Goal: Task Accomplishment & Management: Manage account settings

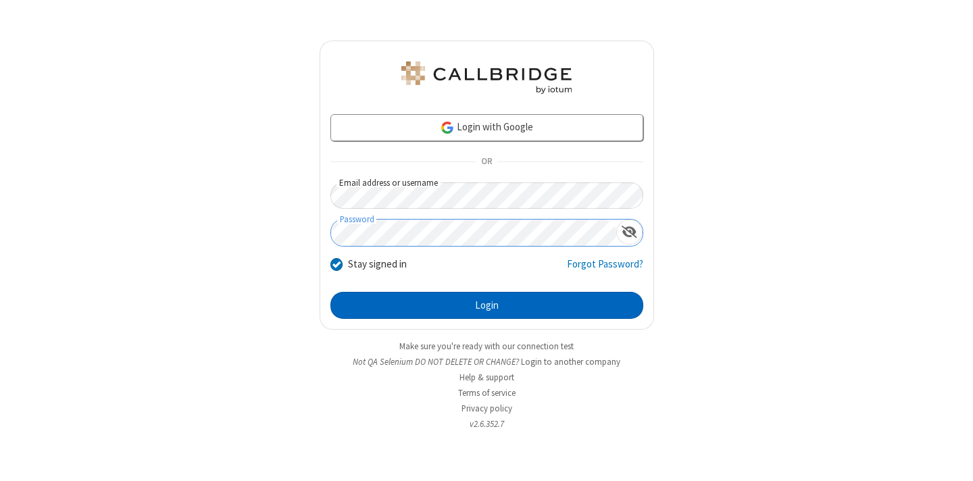
click at [487, 306] on button "Login" at bounding box center [487, 305] width 313 height 27
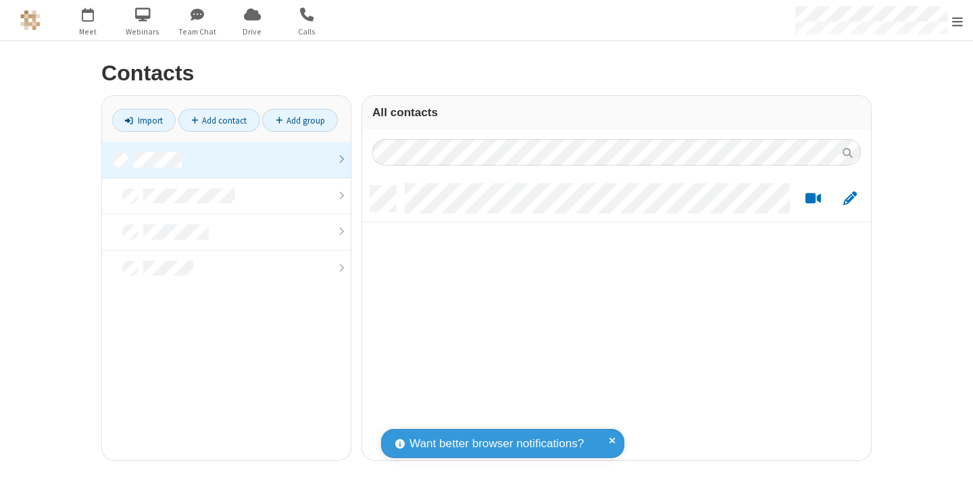
scroll to position [274, 499]
click at [226, 160] on link at bounding box center [226, 160] width 249 height 37
click at [219, 120] on link "Add contact" at bounding box center [219, 120] width 82 height 23
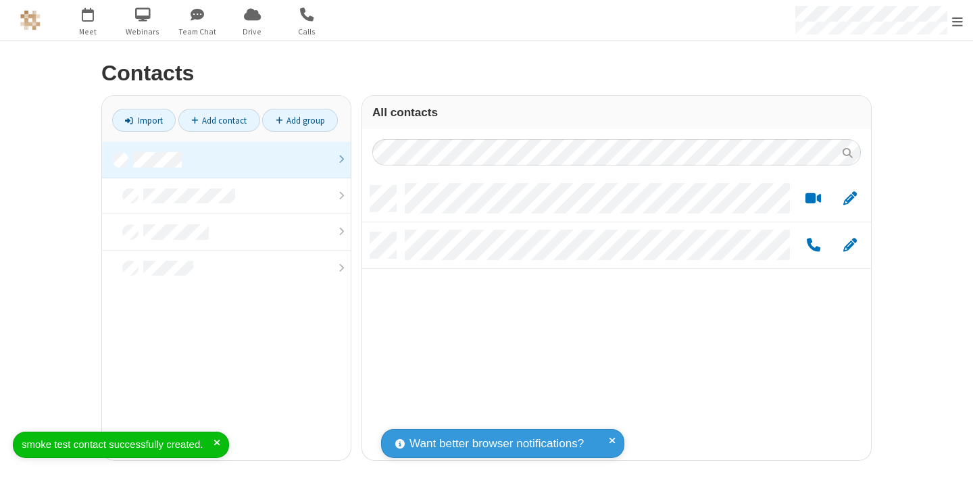
scroll to position [274, 499]
